Goal: Task Accomplishment & Management: Manage account settings

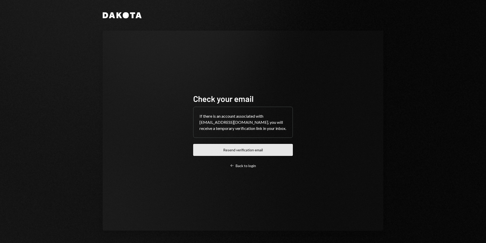
click at [248, 152] on button "Resend verification email" at bounding box center [243, 150] width 100 height 12
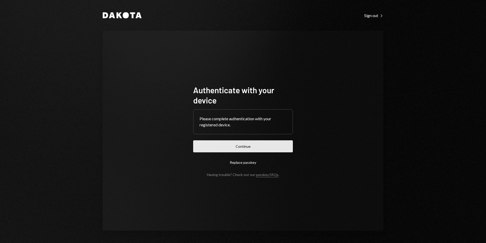
click at [240, 148] on button "Continue" at bounding box center [243, 146] width 100 height 12
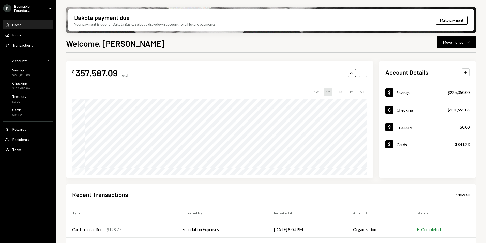
click at [28, 11] on div "Beamable Foundat..." at bounding box center [29, 8] width 30 height 9
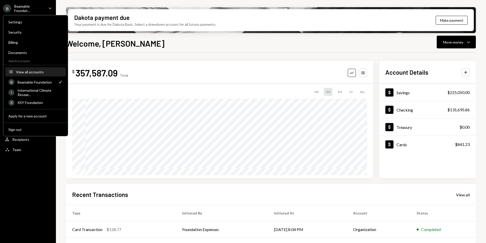
click at [30, 74] on div "View all accounts" at bounding box center [39, 72] width 47 height 4
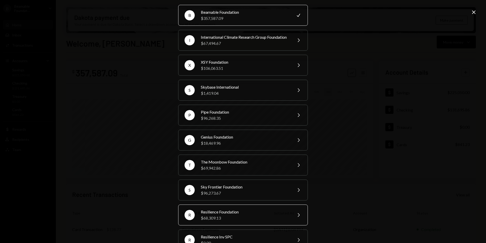
scroll to position [25, 0]
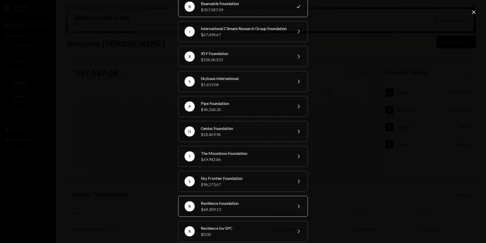
drag, startPoint x: 225, startPoint y: 216, endPoint x: 220, endPoint y: 212, distance: 6.5
click at [225, 212] on div "$68,309.13" at bounding box center [245, 209] width 88 height 6
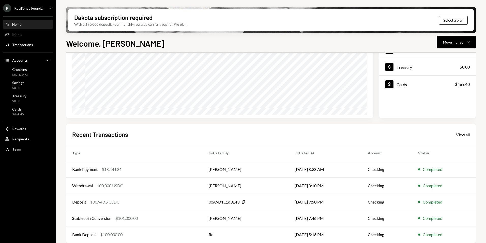
scroll to position [64, 0]
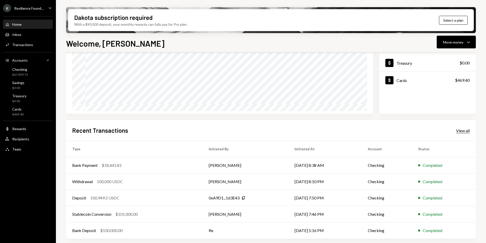
click at [462, 132] on div "View all" at bounding box center [463, 130] width 14 height 5
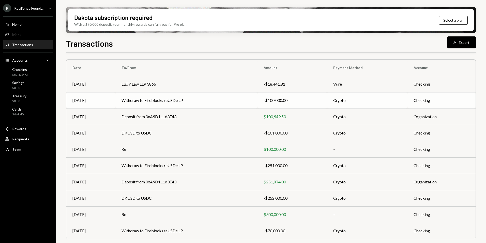
scroll to position [47, 0]
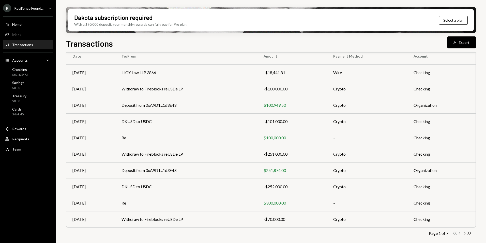
click at [465, 233] on icon "Chevron Right" at bounding box center [464, 232] width 5 height 5
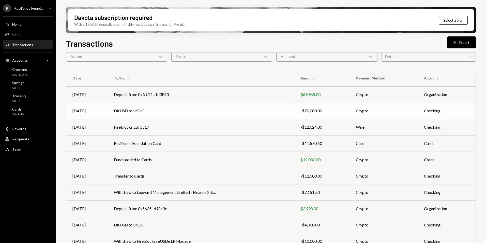
scroll to position [0, 0]
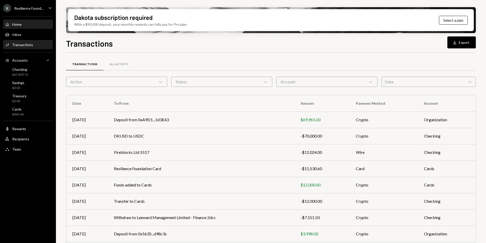
click at [29, 23] on div "Home Home" at bounding box center [28, 24] width 46 height 5
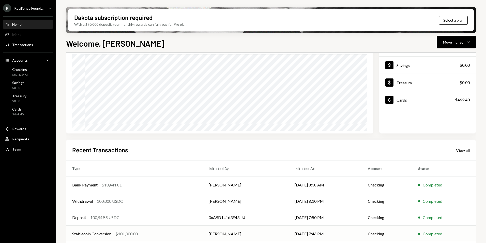
scroll to position [64, 0]
